Goal: Contribute content: Contribute content

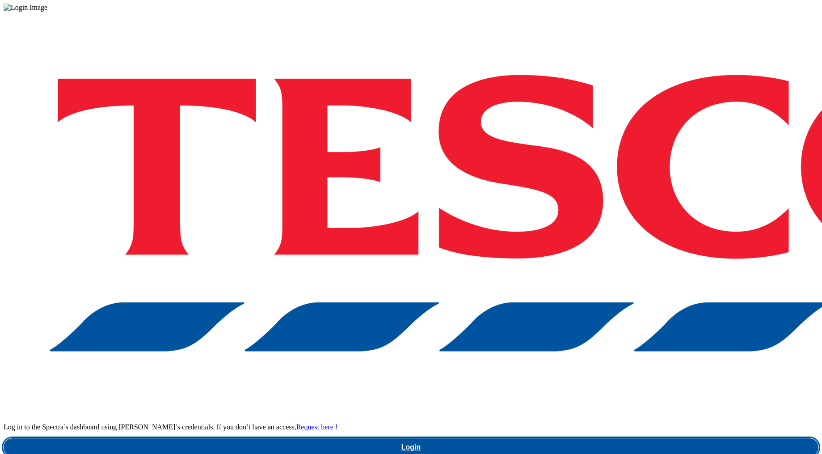
drag, startPoint x: 617, startPoint y: 259, endPoint x: 594, endPoint y: 210, distance: 53.6
click at [617, 438] on link "Login" at bounding box center [411, 447] width 815 height 18
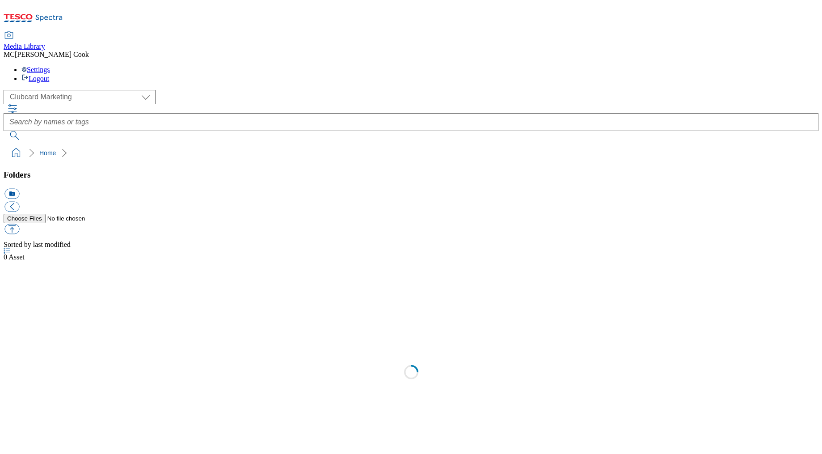
scroll to position [0, 0]
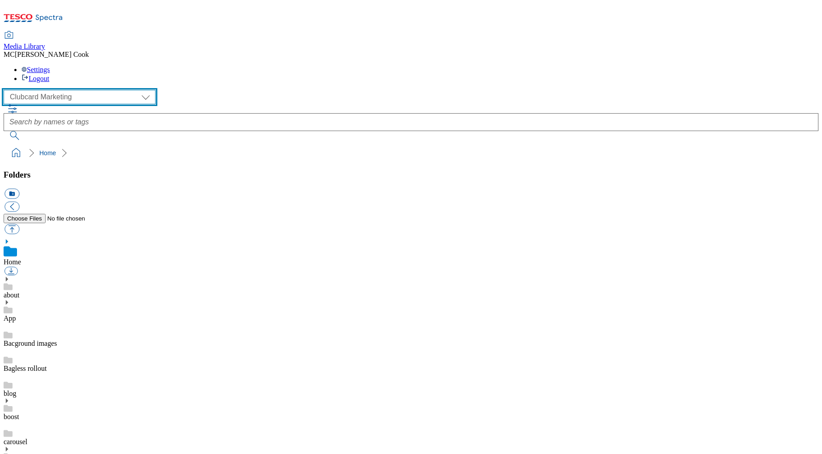
click at [55, 90] on select "Clubcard Marketing Dotcom UK Emails GHS Marketing UK GHS Product UK GHS ROI" at bounding box center [80, 97] width 152 height 14
select select "flare-ghs-mktg"
click at [6, 90] on select "Clubcard Marketing Dotcom UK Emails GHS Marketing UK GHS Product UK GHS ROI" at bounding box center [80, 97] width 152 height 14
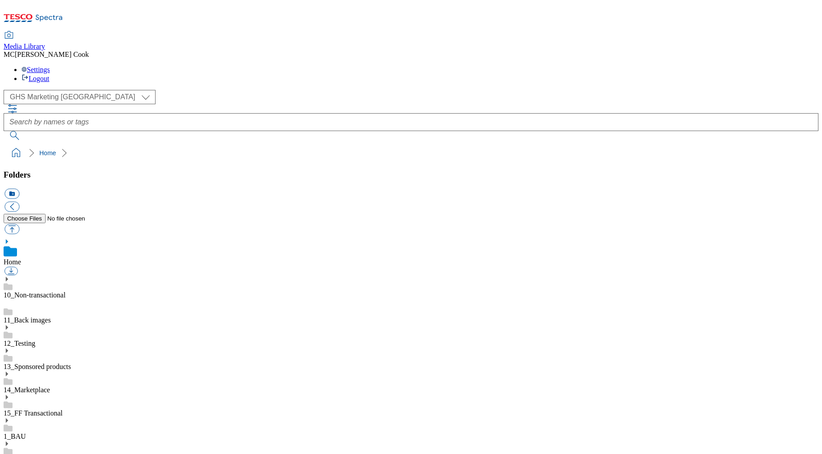
click at [26, 432] on link "1_BAU" at bounding box center [15, 436] width 22 height 8
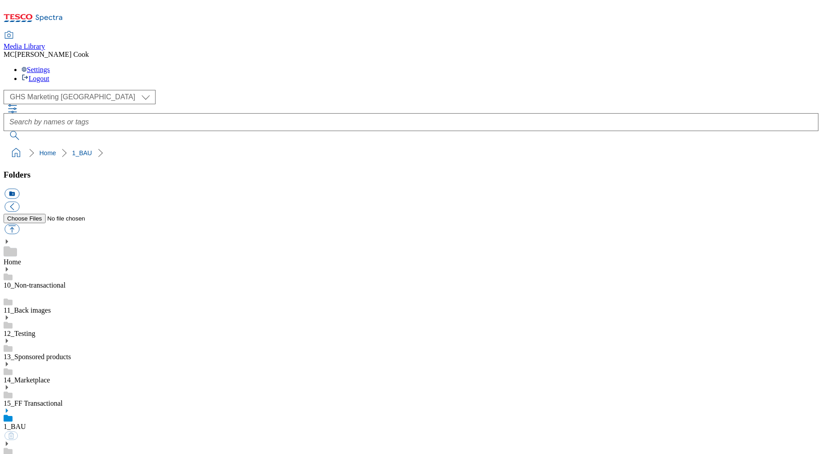
click at [10, 407] on icon at bounding box center [7, 410] width 6 height 6
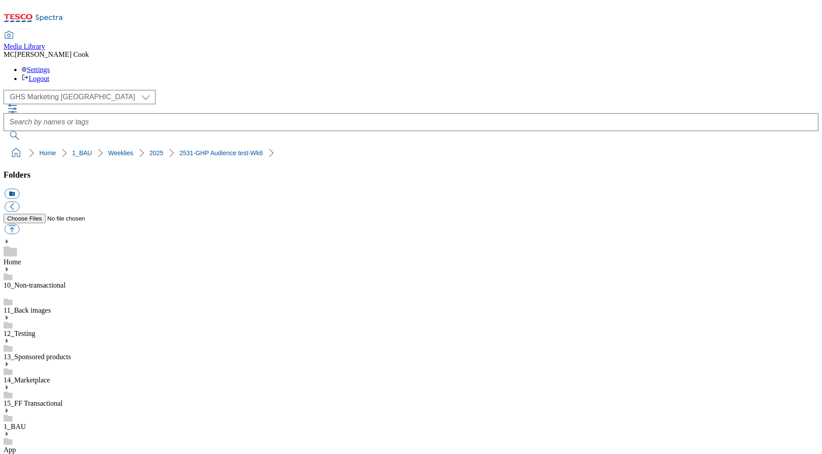
click at [19, 189] on button "icon_new_folder" at bounding box center [11, 194] width 15 height 10
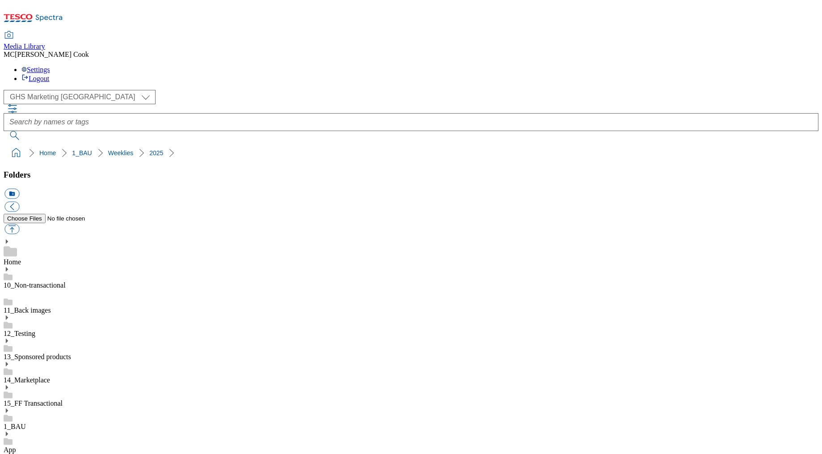
type input "2532"
drag, startPoint x: 184, startPoint y: 89, endPoint x: 39, endPoint y: 91, distance: 145.3
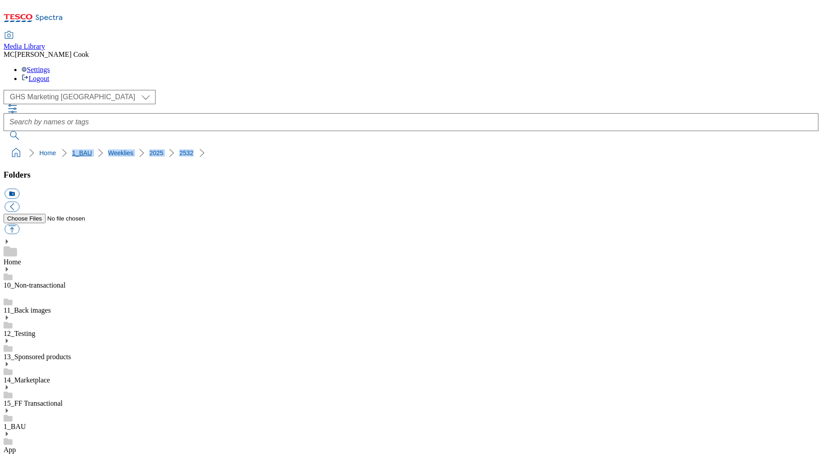
click at [39, 144] on ol "Home 1_BAU Weeklies 2025 2532" at bounding box center [413, 152] width 809 height 17
copy ol "1_BAU Weeklies 2025 2532"
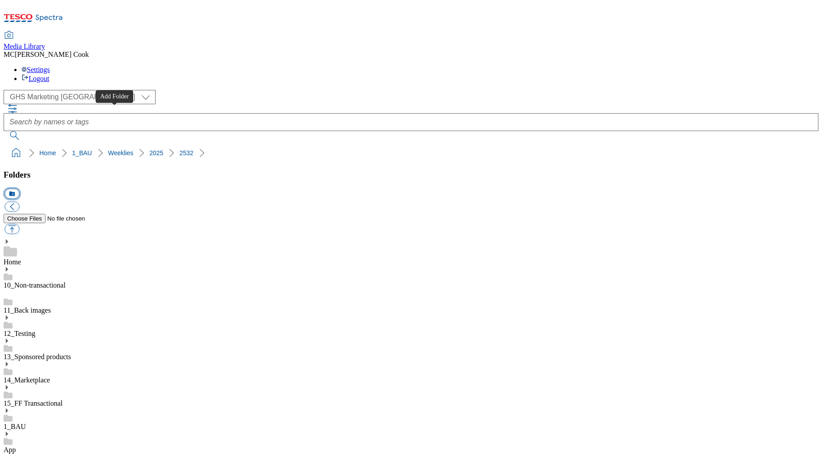
click at [19, 189] on button "icon_new_folder" at bounding box center [11, 194] width 15 height 10
paste input "DM"
type input "DM"
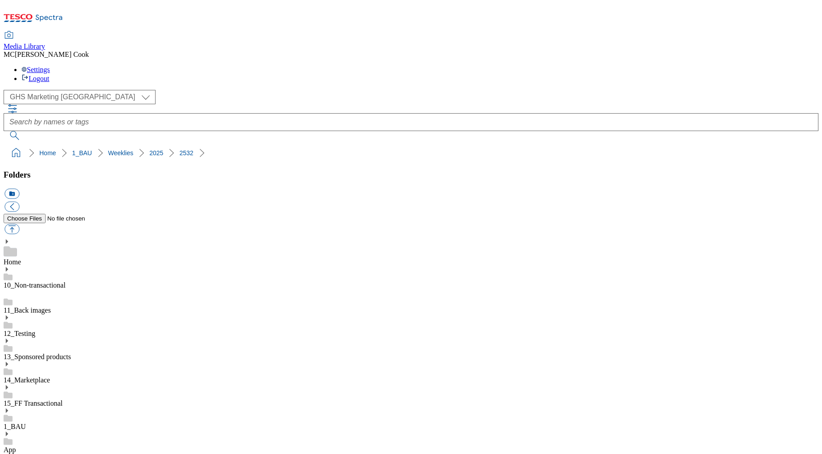
click at [19, 189] on button "icon_new_folder" at bounding box center [11, 194] width 15 height 10
paste input "billboard"
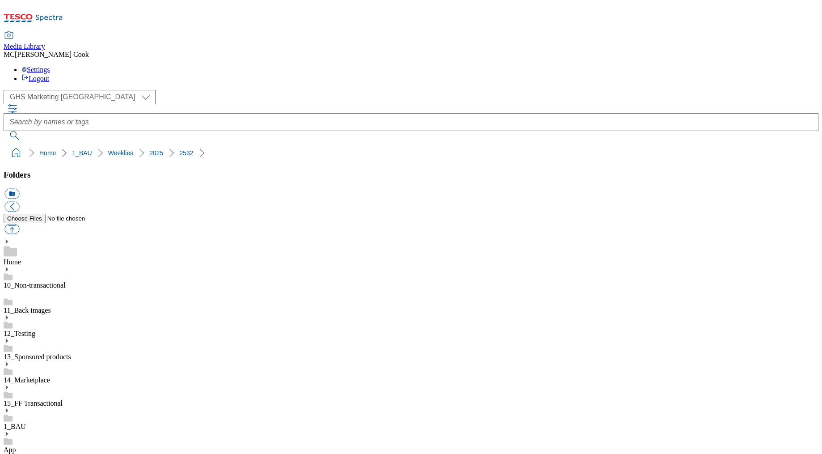
type input "billboard"
click at [19, 189] on button "icon_new_folder" at bounding box center [11, 194] width 15 height 10
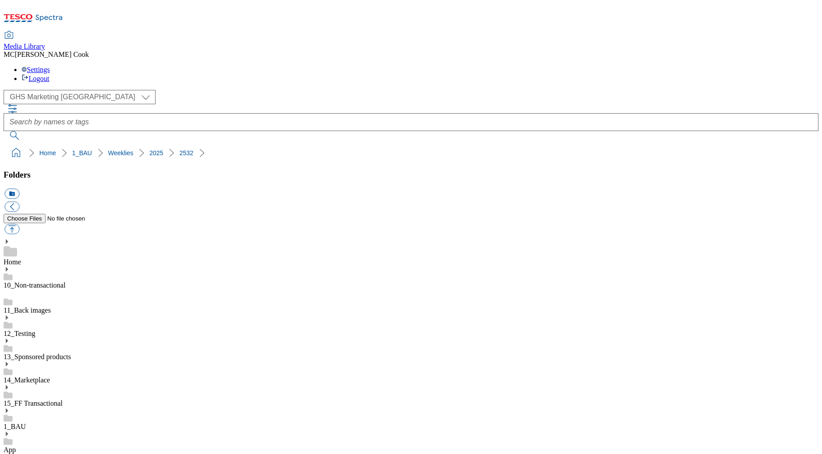
paste input "carousels"
type input "carousels"
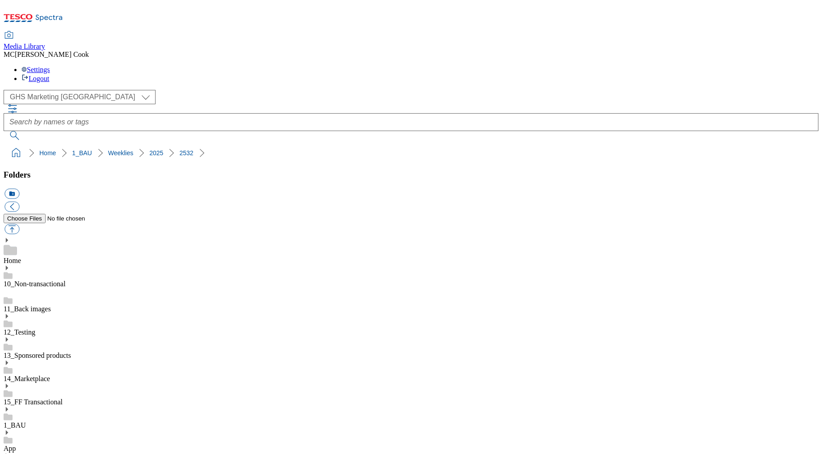
click at [19, 189] on button "icon_new_folder" at bounding box center [11, 194] width 15 height 10
paste input "tradestamps"
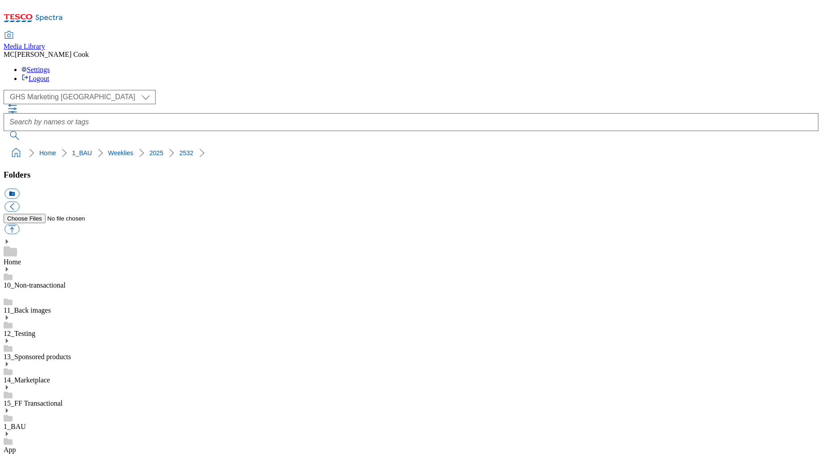
type input "tradestamps"
click at [19, 189] on button "icon_new_folder" at bounding box center [11, 194] width 15 height 10
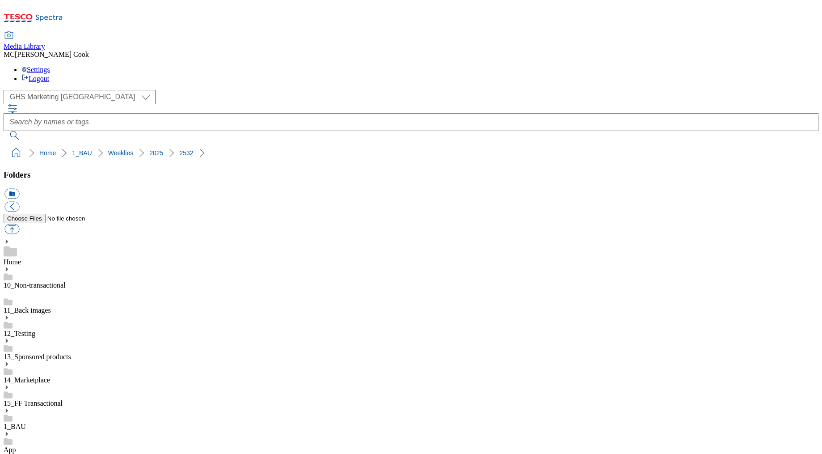
paste input "Taxo"
type input "Taxo"
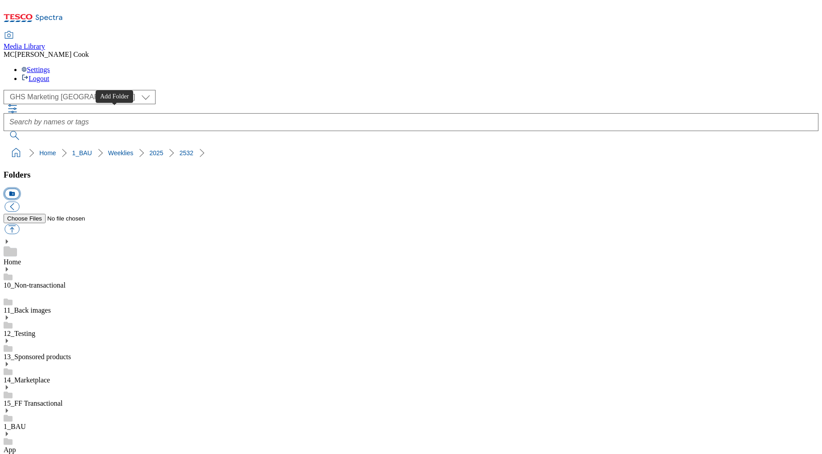
click at [19, 189] on button "icon_new_folder" at bounding box center [11, 194] width 15 height 10
paste input "SO"
type input "SO"
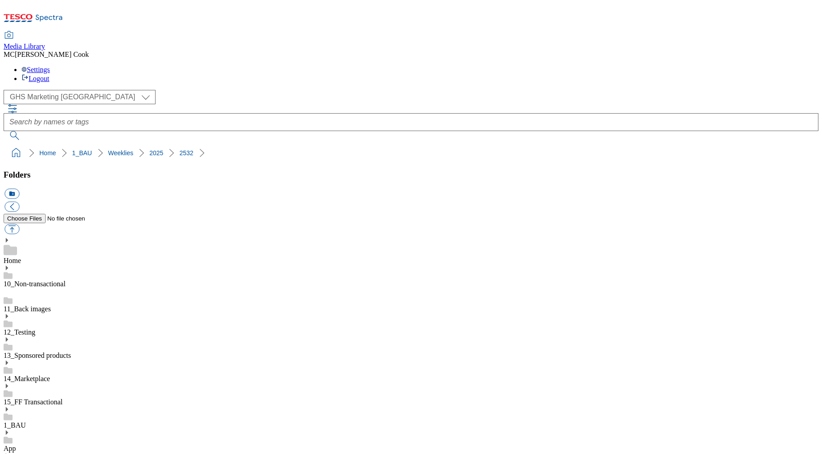
scroll to position [761, 0]
click at [19, 224] on button "button" at bounding box center [11, 229] width 15 height 10
type input "C:\fakepath\2532-GHS-Billboard-curry.jpg"
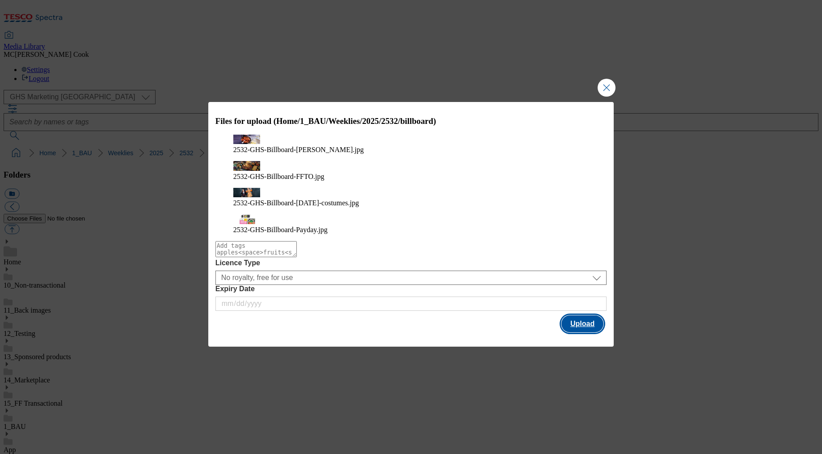
click at [567, 315] on button "Upload" at bounding box center [582, 323] width 42 height 17
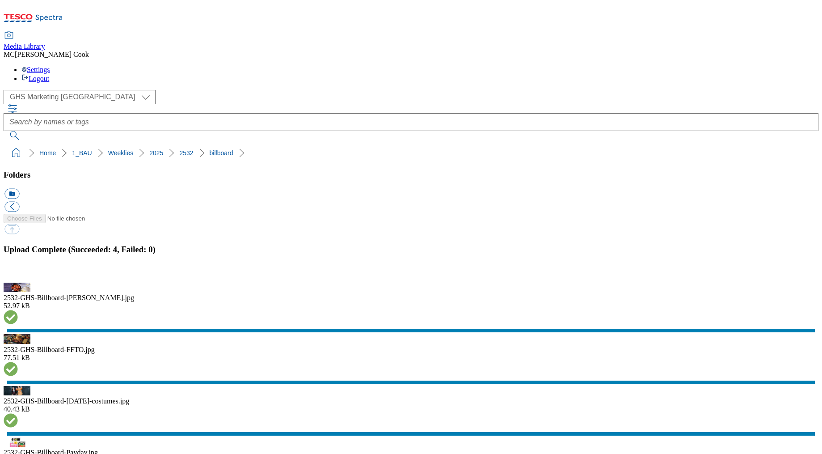
click at [18, 273] on button "button" at bounding box center [10, 277] width 13 height 8
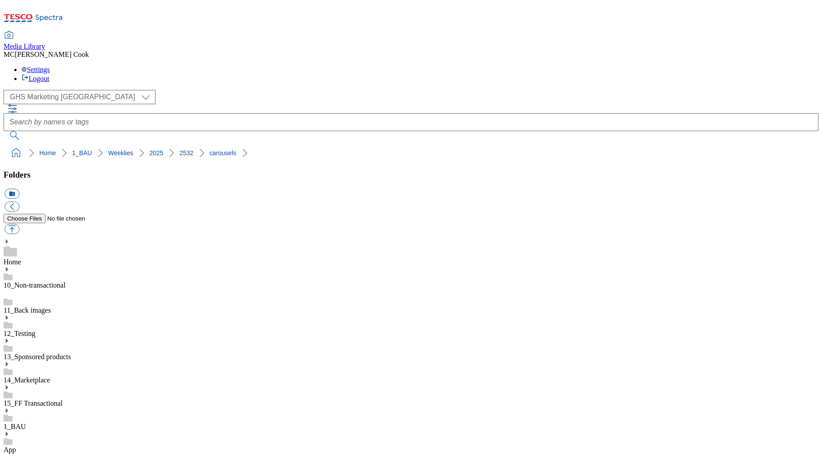
click at [19, 224] on button "button" at bounding box center [11, 229] width 15 height 10
type input "C:\fakepath\2532-GHP-Carousel-Baby.jpg"
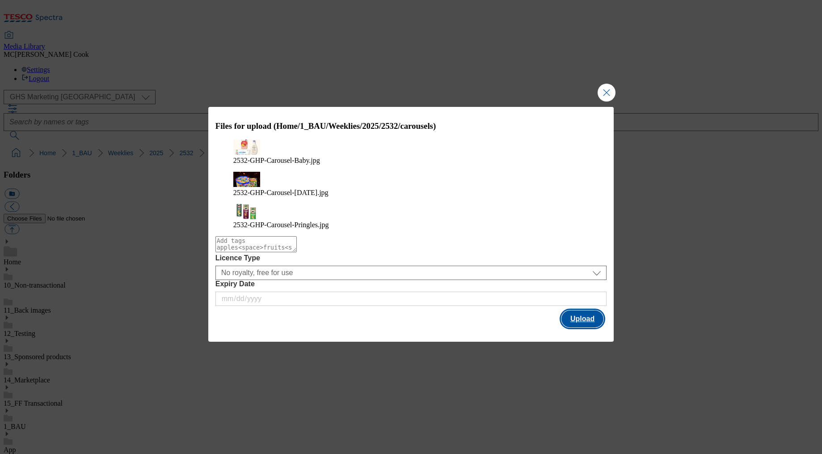
click at [585, 310] on button "Upload" at bounding box center [582, 318] width 42 height 17
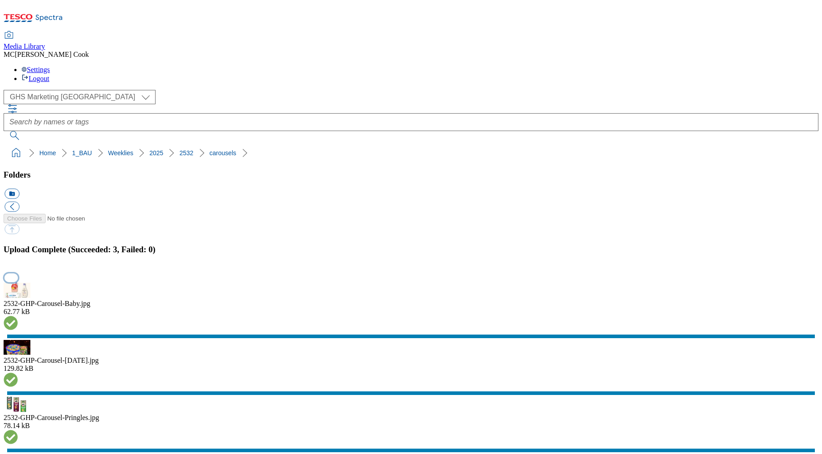
click at [18, 273] on button "button" at bounding box center [10, 277] width 13 height 8
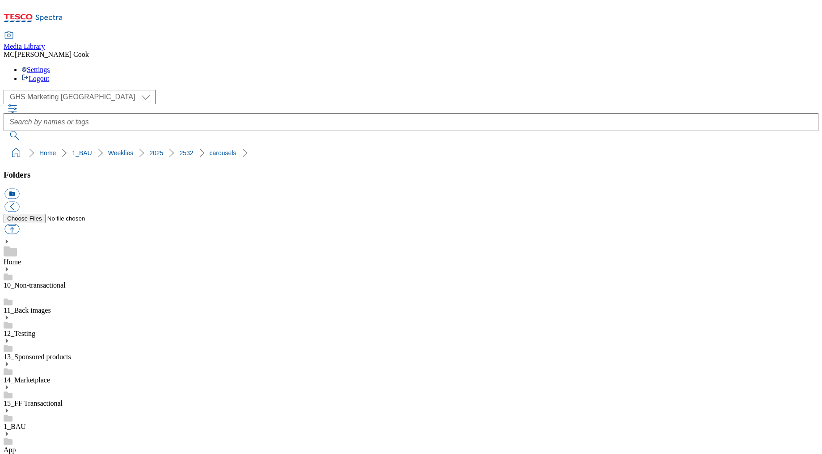
click at [19, 224] on button "button" at bounding box center [11, 229] width 15 height 10
type input "C:\fakepath\2532-GHS-FIbanner-650x200-Actimel.jpg"
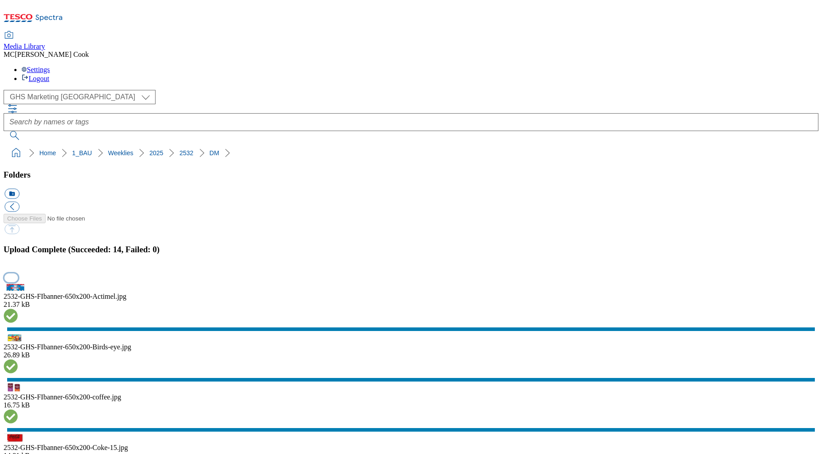
click at [18, 273] on button "button" at bounding box center [10, 277] width 13 height 8
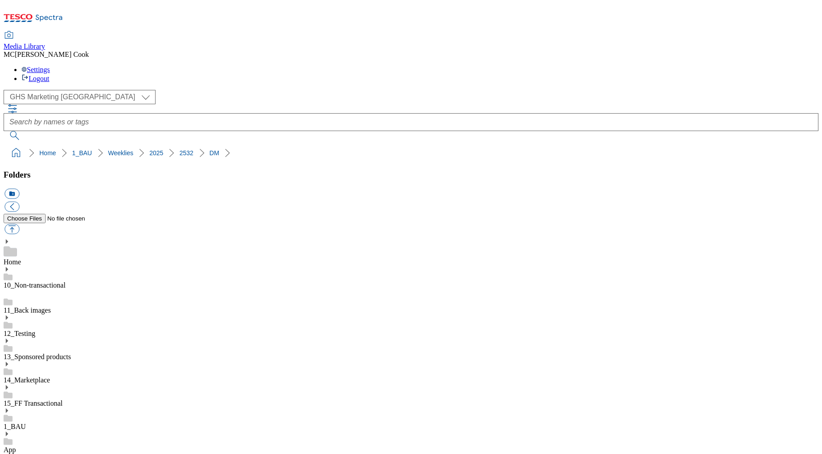
click at [19, 224] on button "button" at bounding box center [11, 229] width 15 height 10
type input "C:\fakepath\2532-GHP-SO-New-stamp-Actimel.jpg"
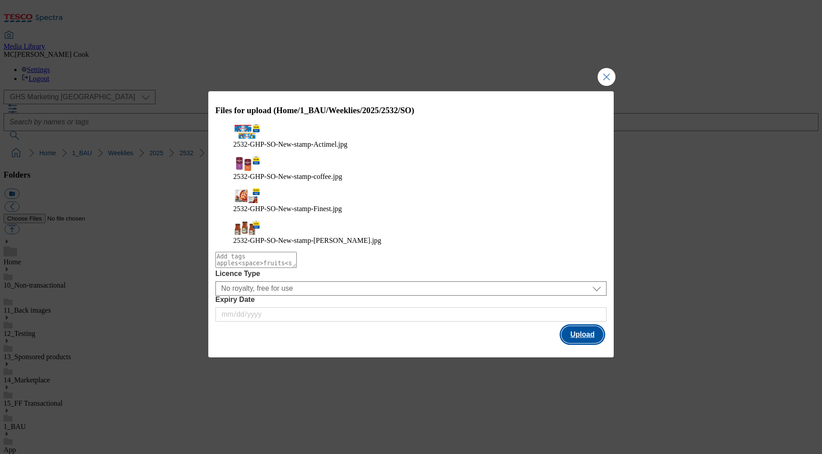
drag, startPoint x: 582, startPoint y: 305, endPoint x: 432, endPoint y: 174, distance: 199.6
click at [582, 326] on button "Upload" at bounding box center [582, 334] width 42 height 17
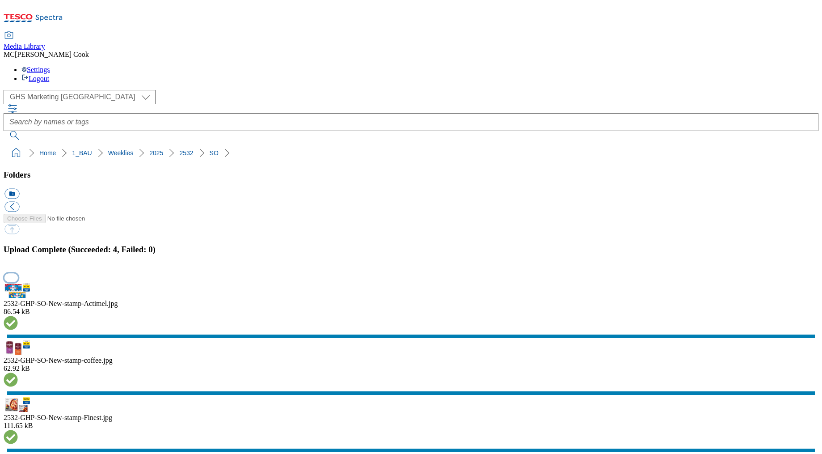
click at [18, 273] on button "button" at bounding box center [10, 277] width 13 height 8
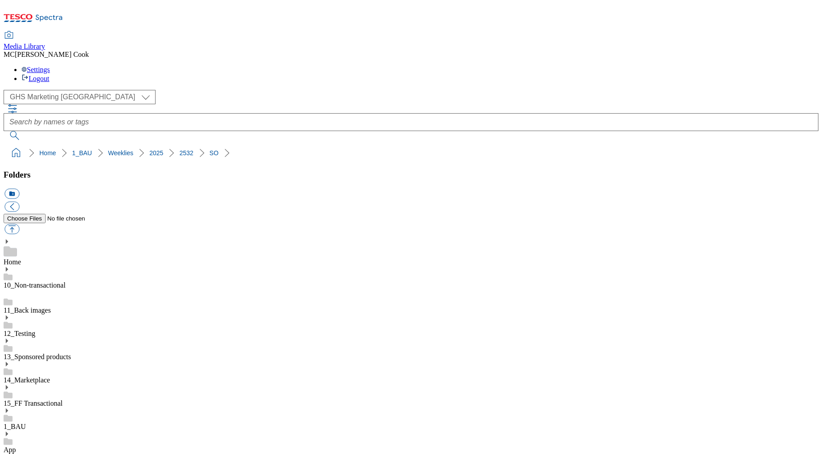
click at [19, 224] on button "button" at bounding box center [11, 229] width 15 height 10
type input "C:\fakepath\2532-GHS-Vis-Nav-743x430-electricals.jpg"
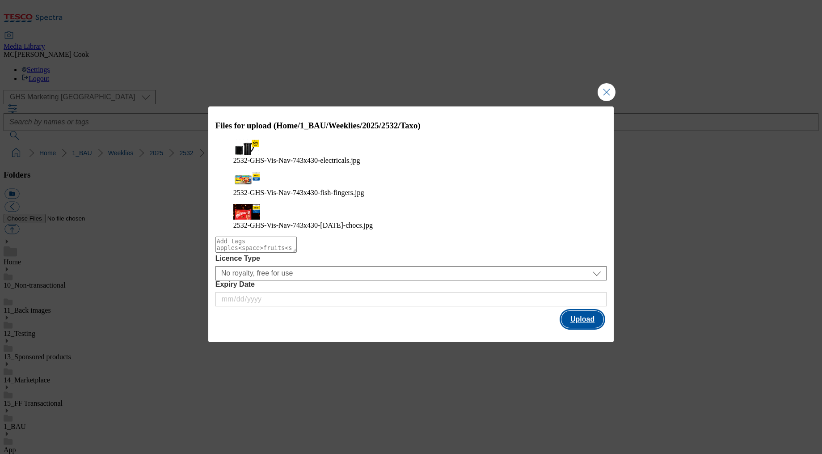
click at [573, 311] on button "Upload" at bounding box center [582, 319] width 42 height 17
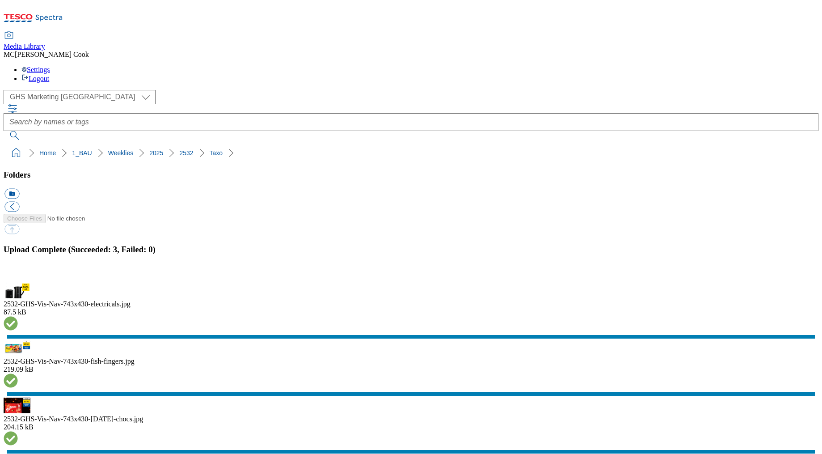
click at [18, 273] on button "button" at bounding box center [10, 277] width 13 height 8
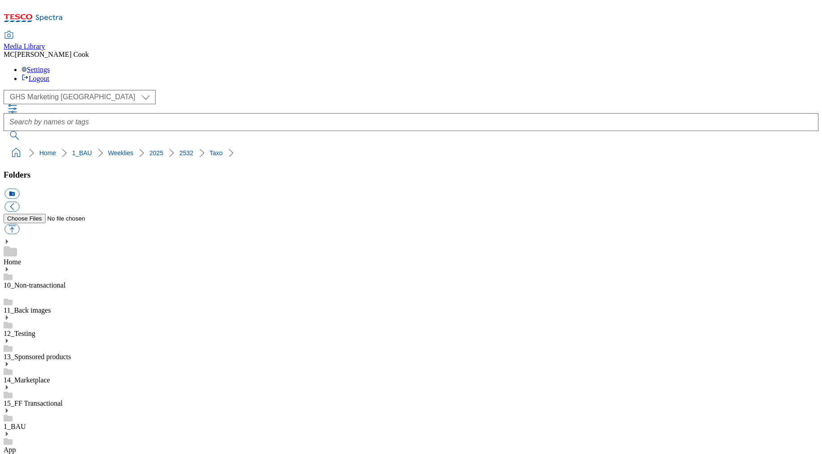
click at [19, 224] on button "button" at bounding box center [11, 229] width 15 height 10
type input "C:\fakepath\2532-GHS-TradeStamp-choc-packs.jpg"
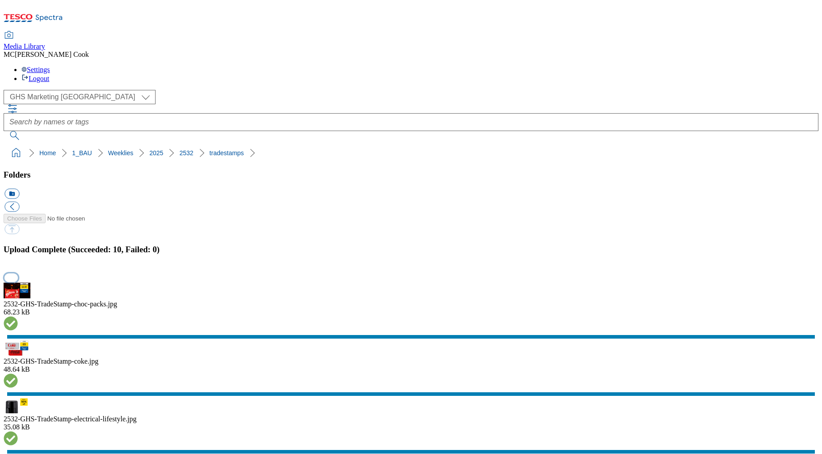
click at [18, 273] on button "button" at bounding box center [10, 277] width 13 height 8
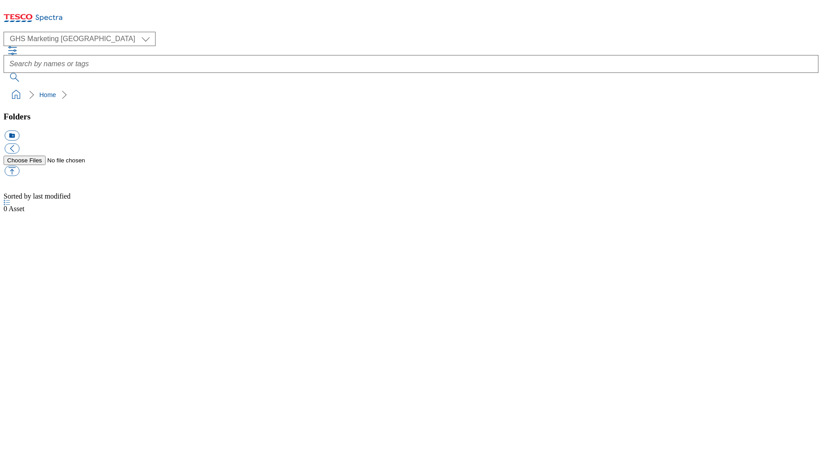
select select "flare-ghs-mktg"
click at [59, 11] on icon at bounding box center [33, 20] width 59 height 19
